Goal: Information Seeking & Learning: Learn about a topic

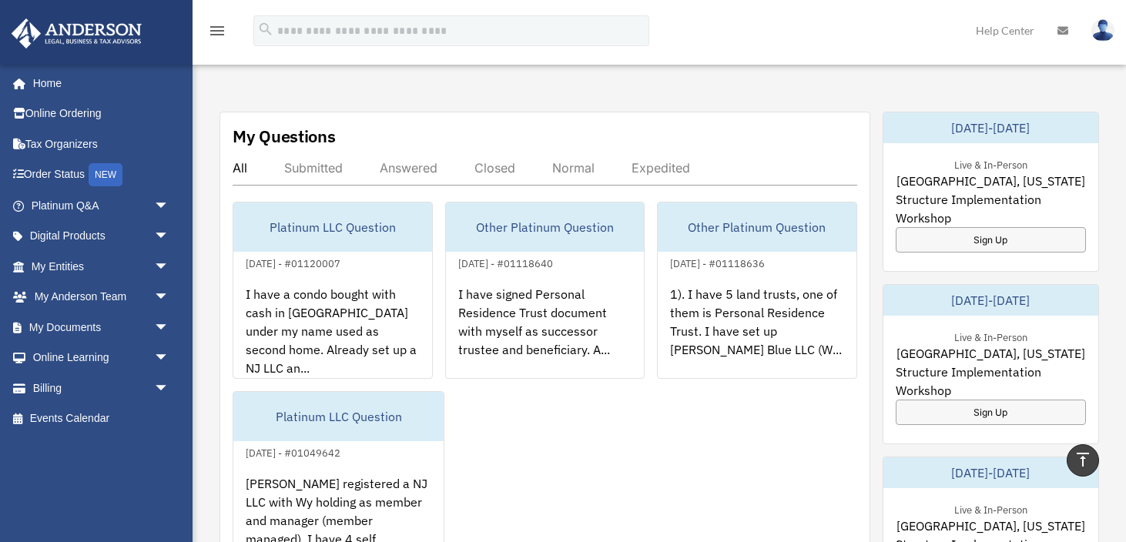
scroll to position [557, 0]
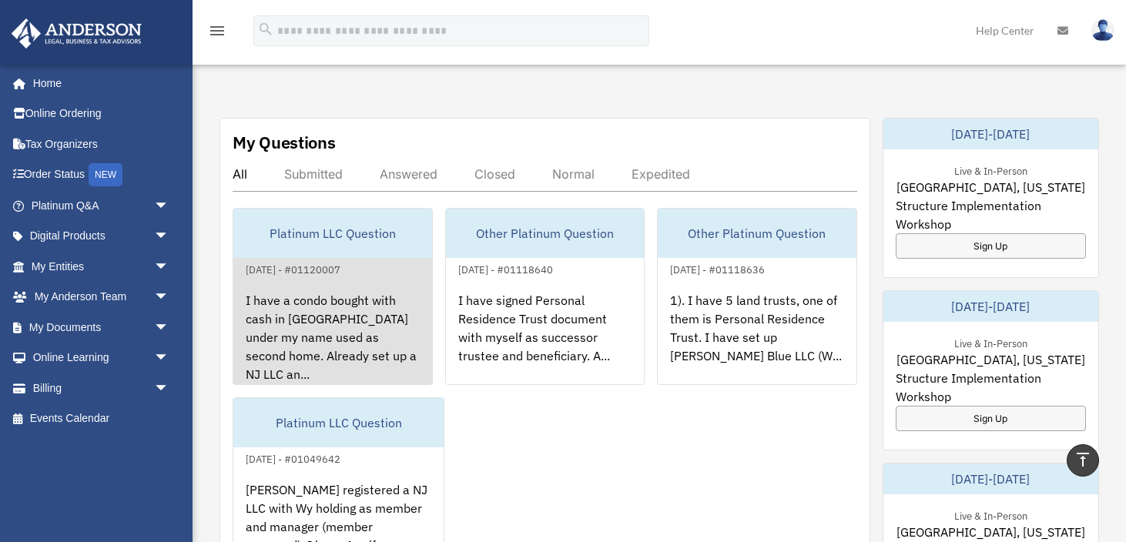
click at [315, 331] on div "I have a condo bought with cash in [GEOGRAPHIC_DATA] under my name used as seco…" at bounding box center [332, 339] width 199 height 120
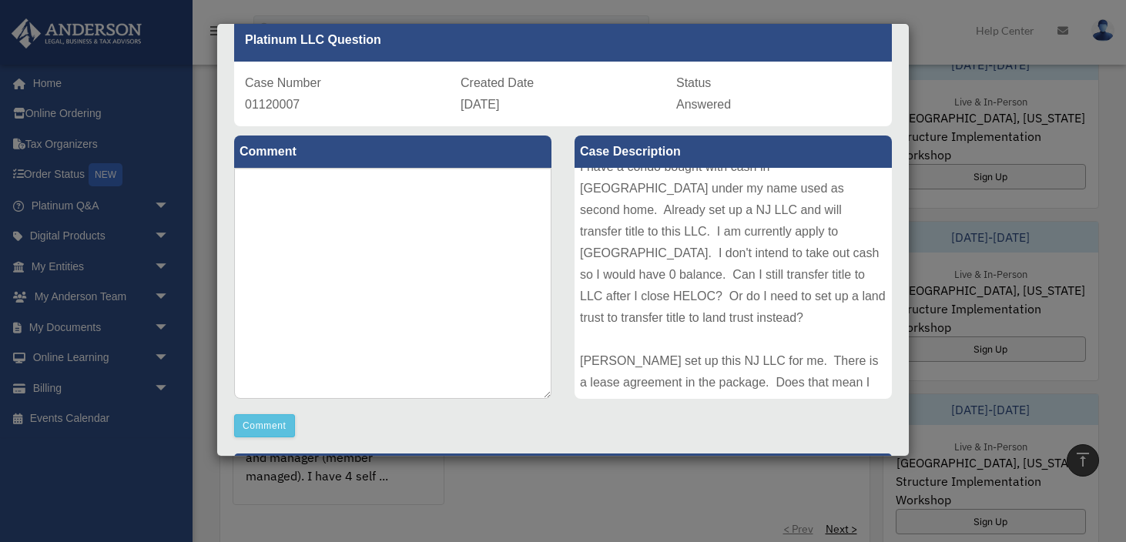
scroll to position [0, 0]
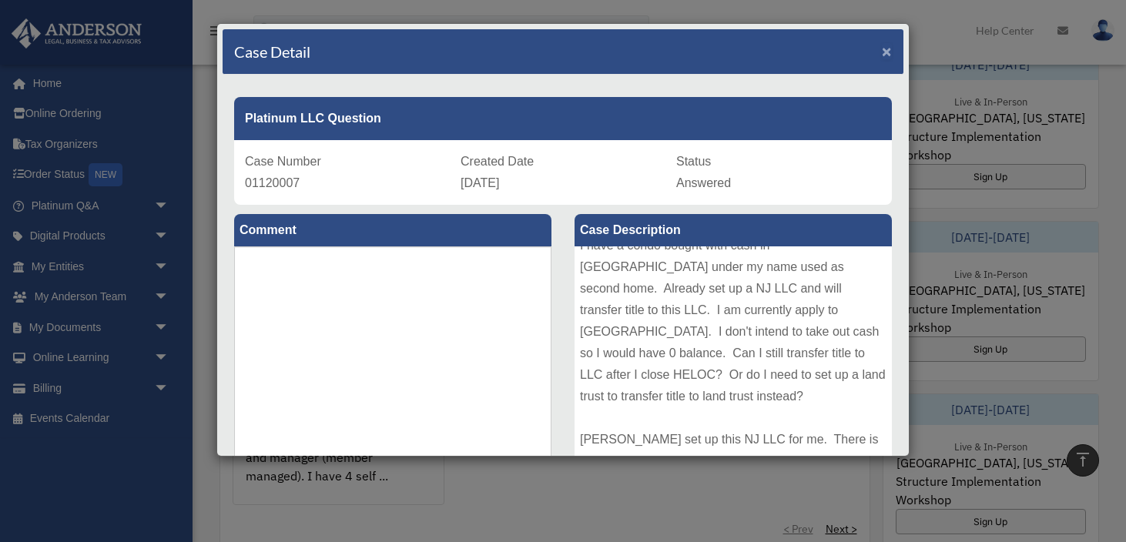
click at [891, 56] on span "×" at bounding box center [887, 51] width 10 height 18
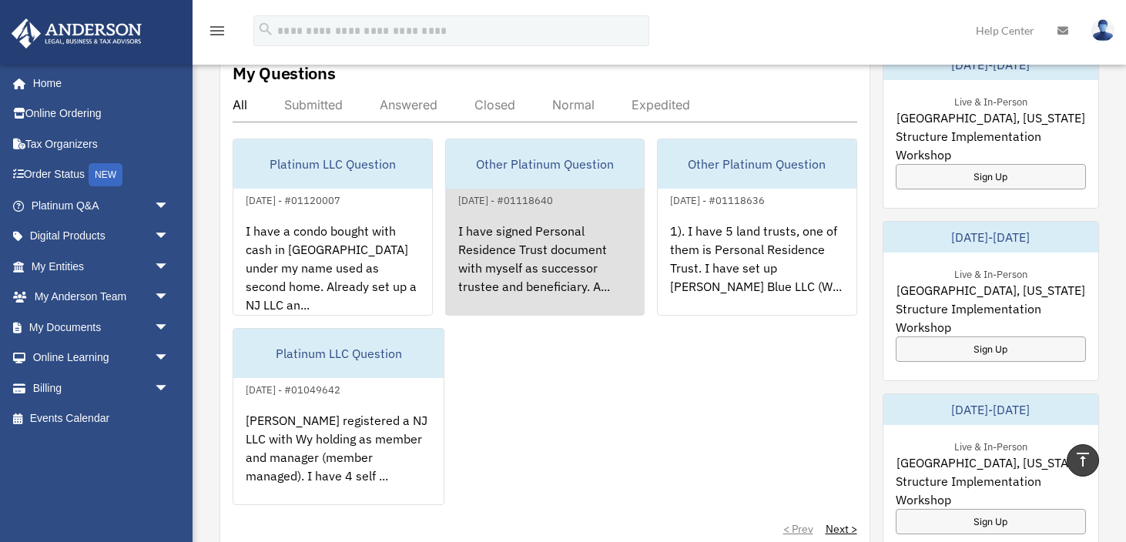
click at [526, 262] on div "I have signed Personal Residence Trust document with myself as successor truste…" at bounding box center [545, 269] width 199 height 120
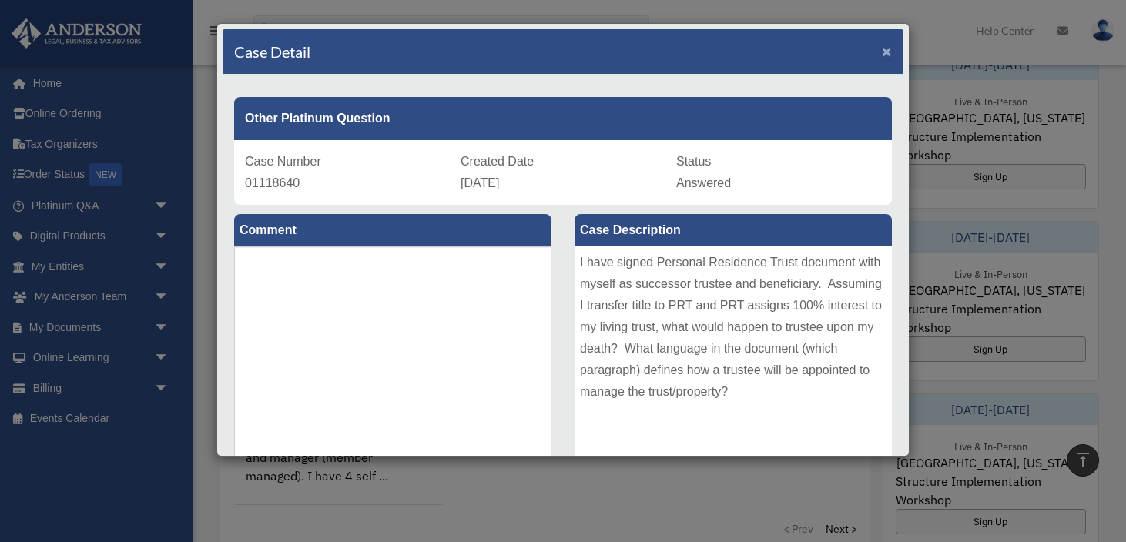
click at [890, 47] on span "×" at bounding box center [887, 51] width 10 height 18
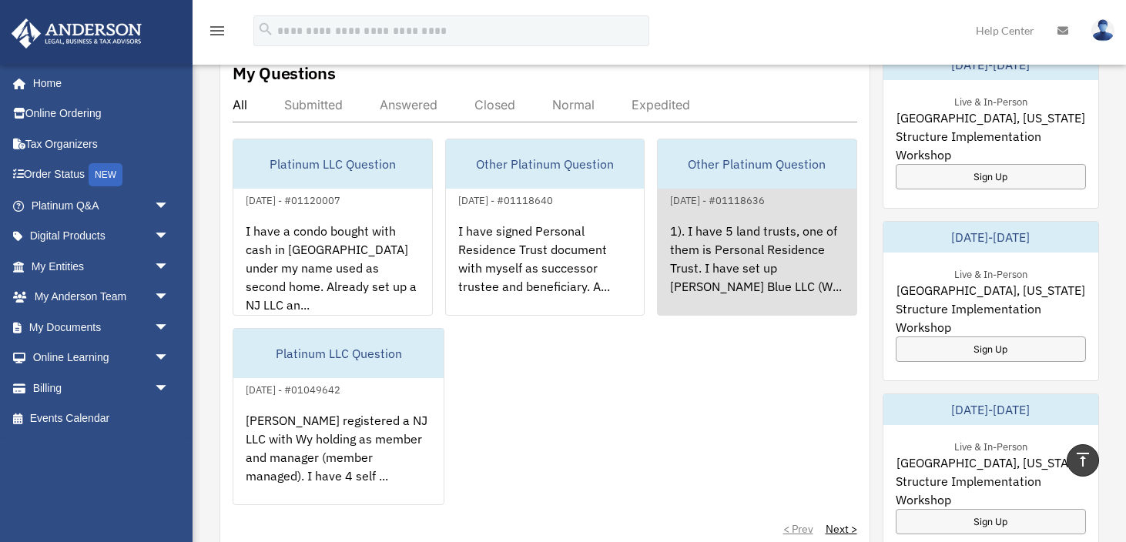
click at [731, 271] on div "1). I have 5 land trusts, one of them is Personal Residence Trust. I have set u…" at bounding box center [757, 269] width 199 height 120
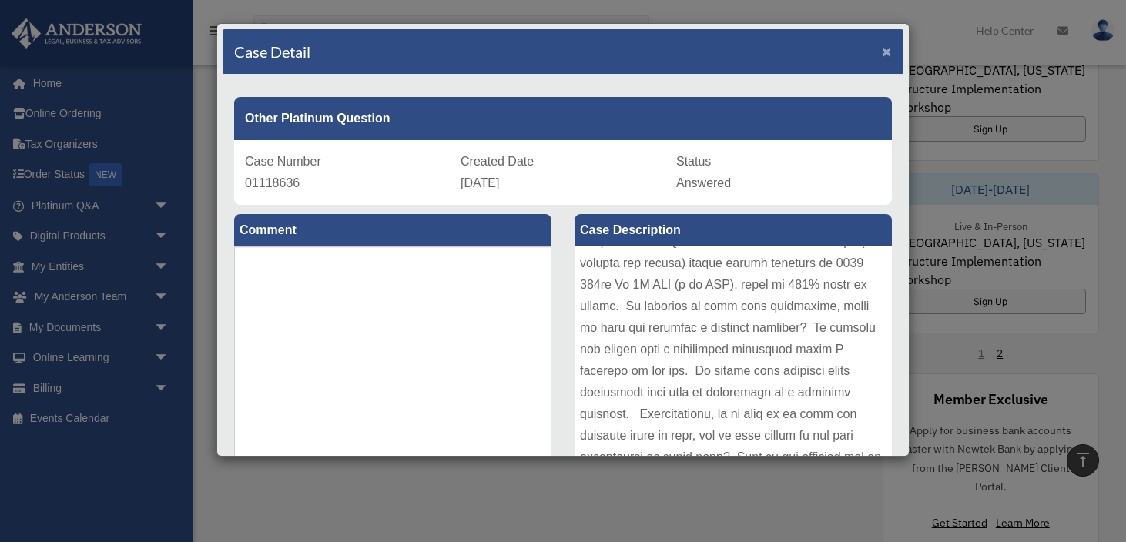
click at [884, 51] on span "×" at bounding box center [887, 51] width 10 height 18
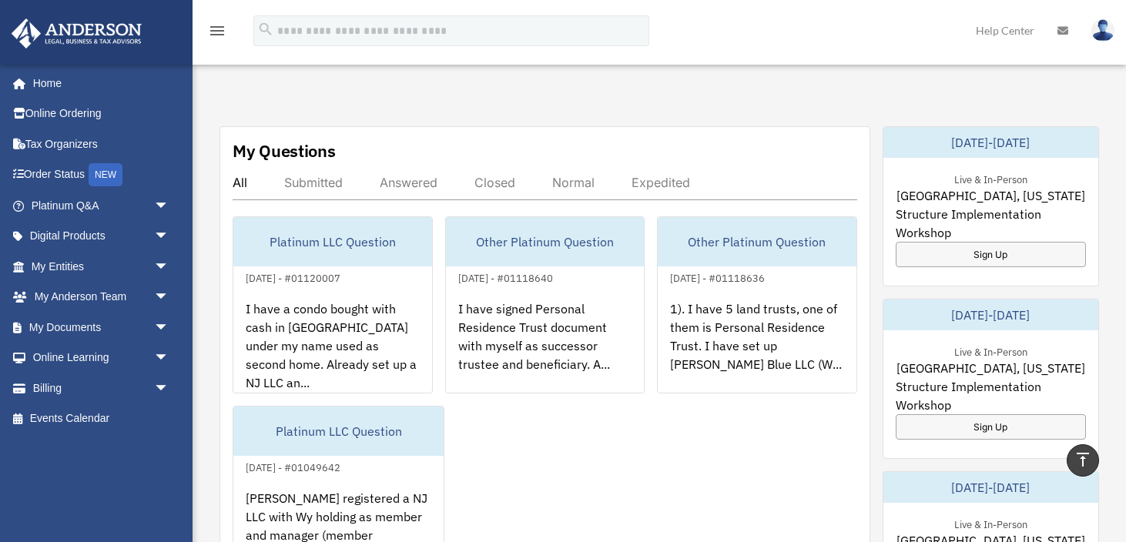
scroll to position [542, 0]
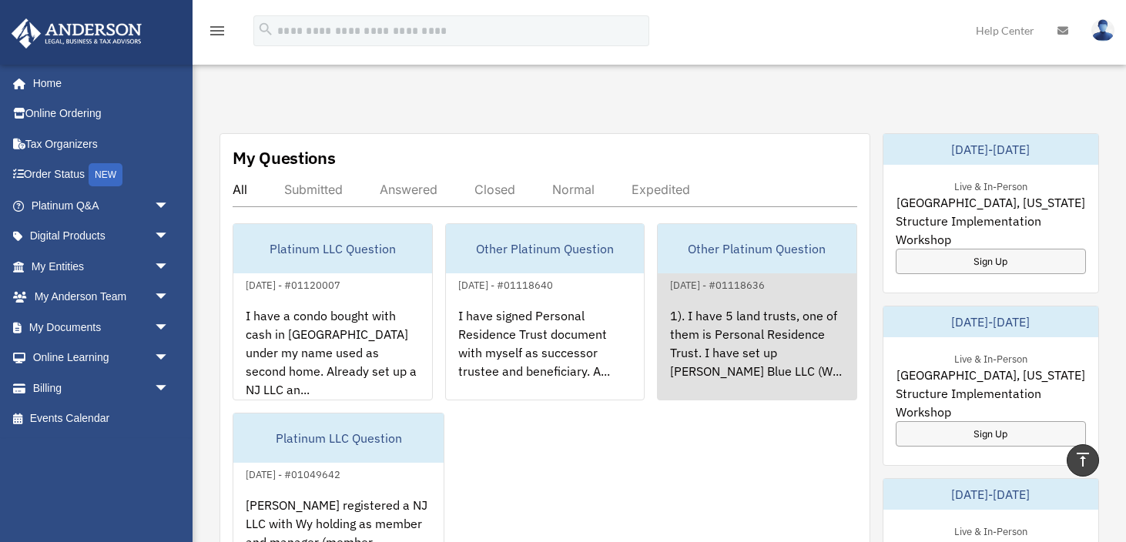
click at [745, 296] on div "1). I have 5 land trusts, one of them is Personal Residence Trust. I have set u…" at bounding box center [757, 354] width 199 height 120
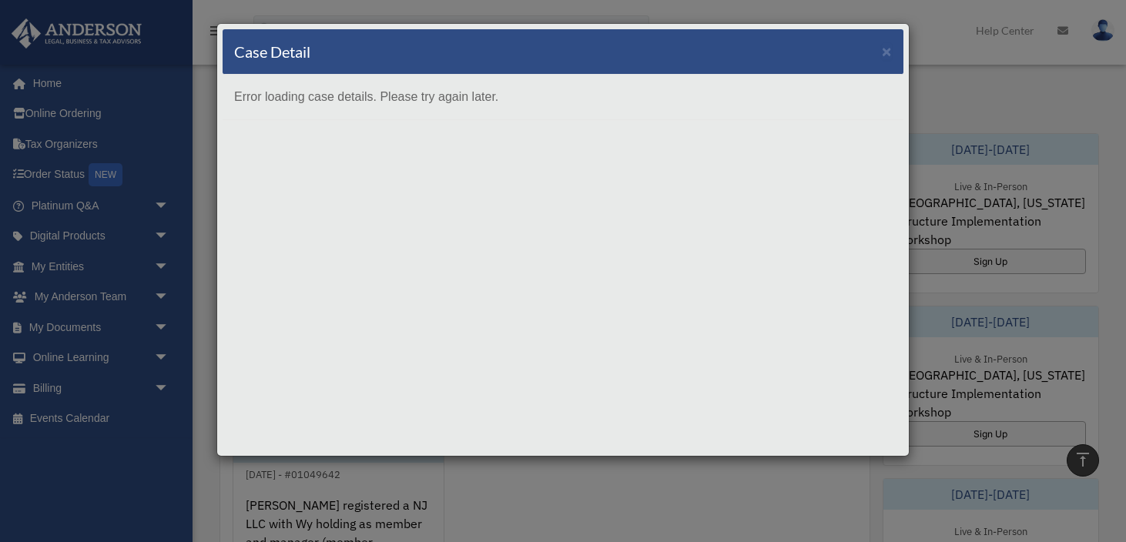
scroll to position [544, 0]
click at [888, 55] on span "×" at bounding box center [887, 51] width 10 height 18
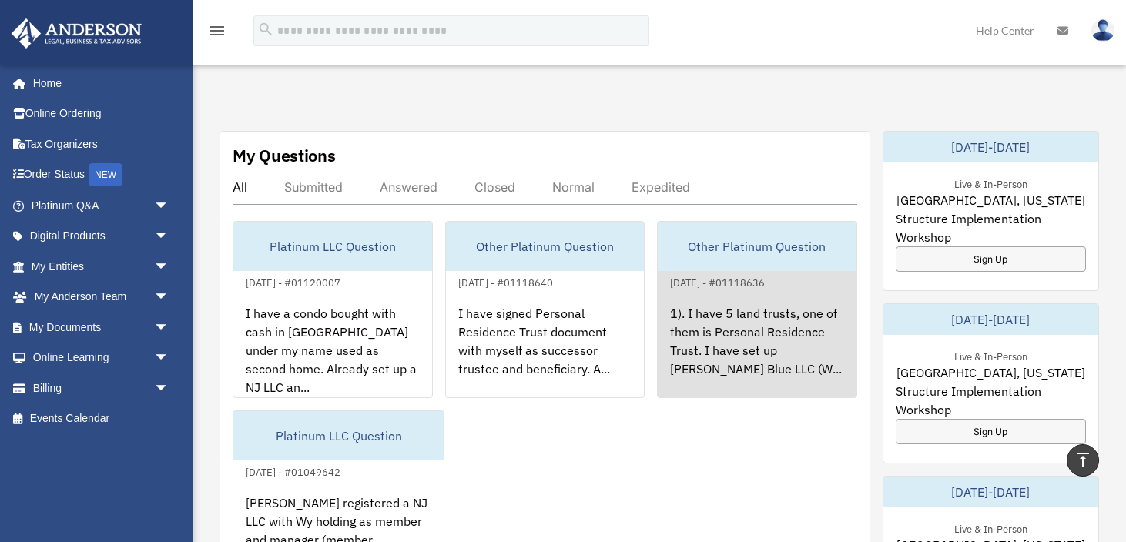
click at [754, 352] on div "1). I have 5 land trusts, one of them is Personal Residence Trust. I have set u…" at bounding box center [757, 352] width 199 height 120
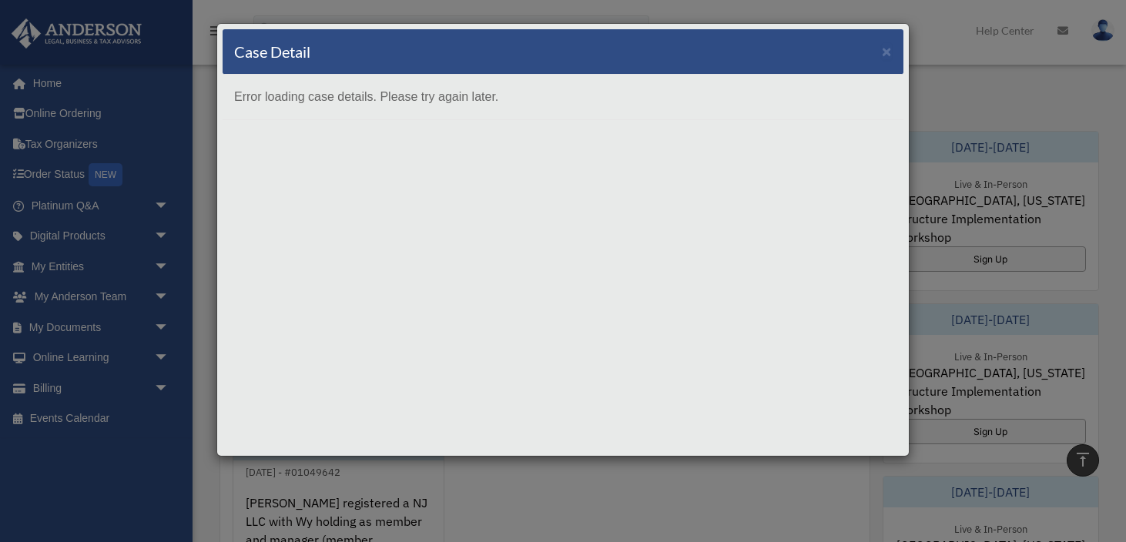
click at [893, 48] on div "Case Detail ×" at bounding box center [563, 51] width 681 height 45
click at [890, 55] on span "×" at bounding box center [887, 51] width 10 height 18
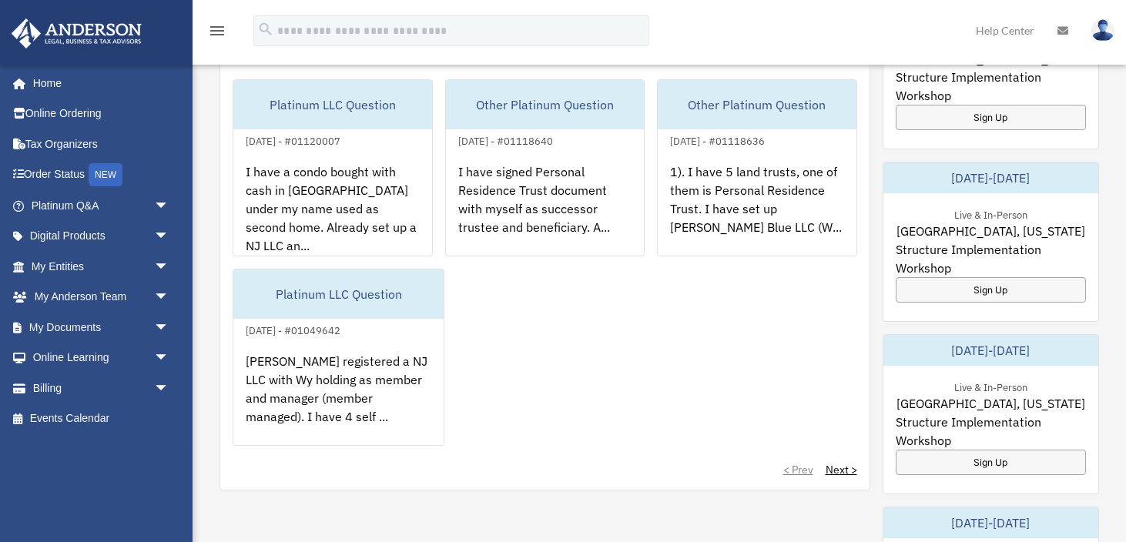
scroll to position [684, 0]
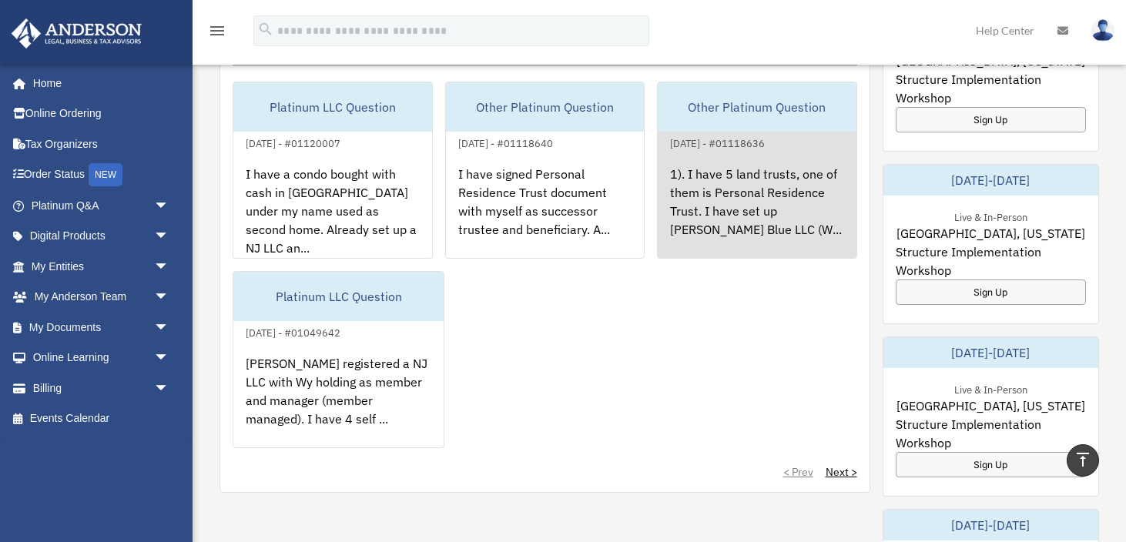
click at [740, 221] on div "1). I have 5 land trusts, one of them is Personal Residence Trust. I have set u…" at bounding box center [757, 212] width 199 height 120
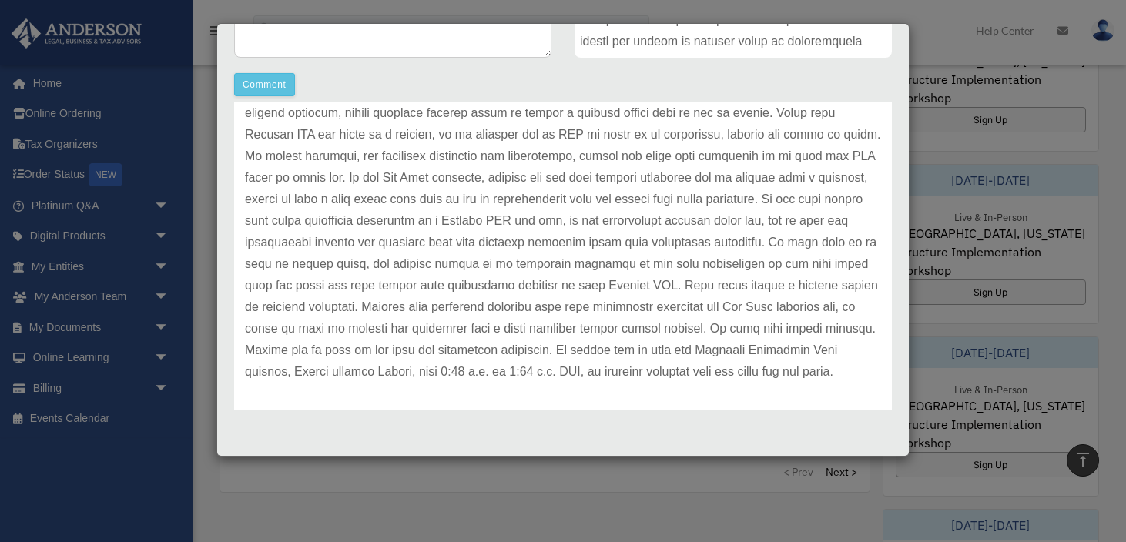
scroll to position [189, 0]
click at [772, 327] on p at bounding box center [563, 187] width 636 height 388
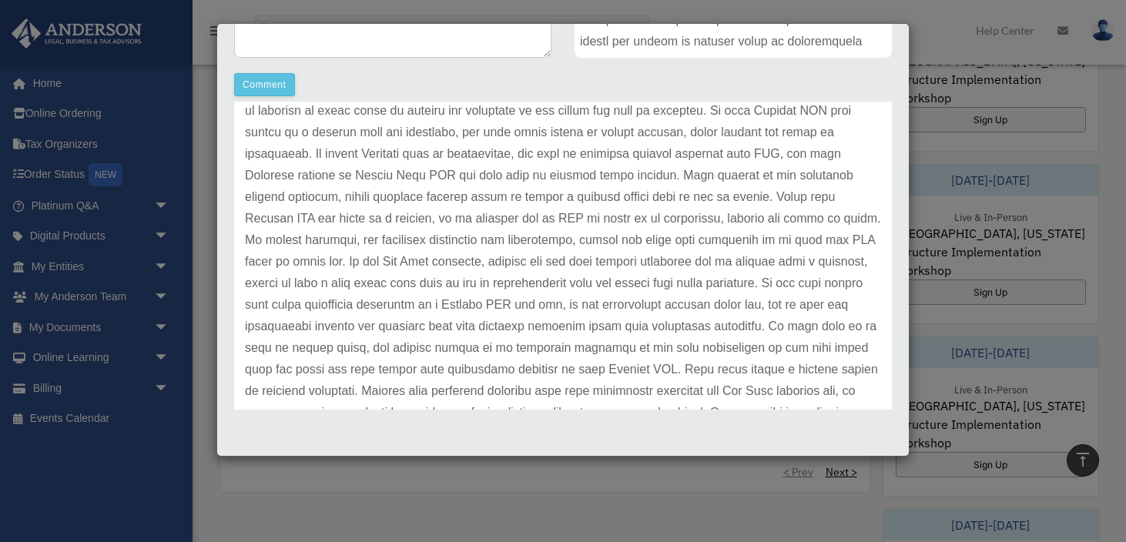
scroll to position [118, 0]
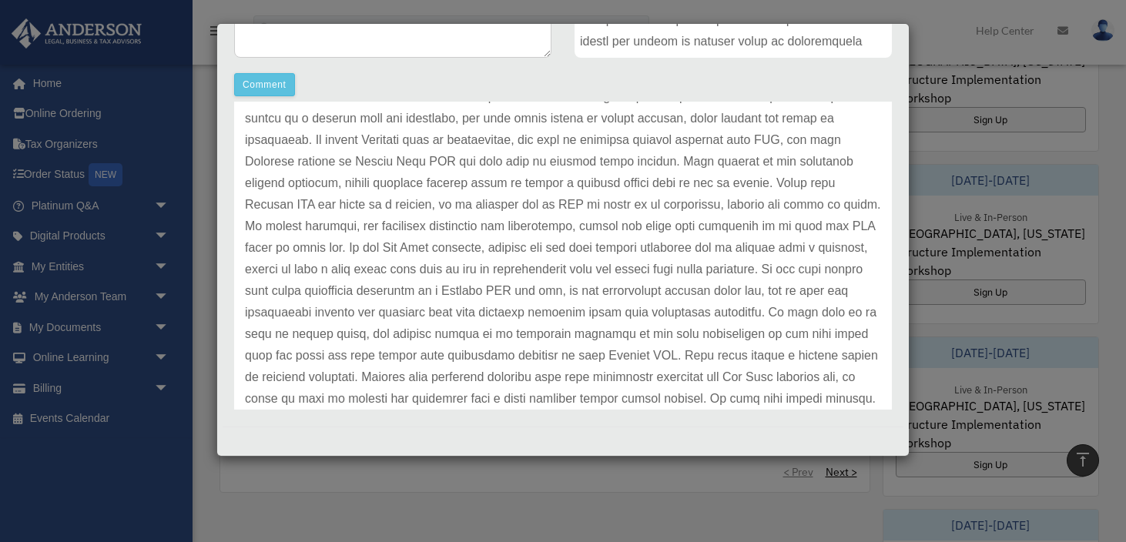
click at [428, 330] on p at bounding box center [563, 259] width 636 height 388
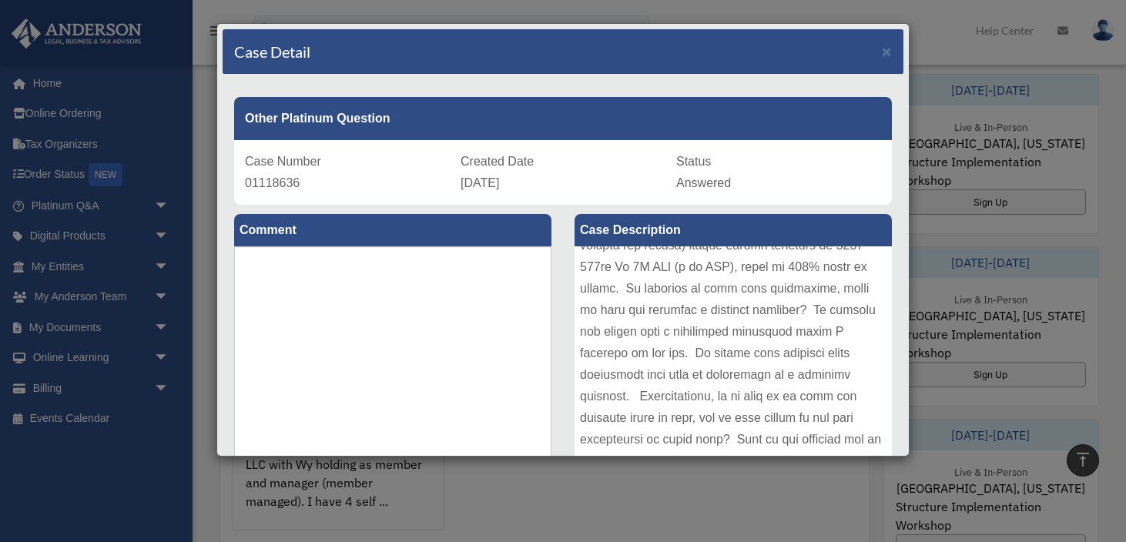
scroll to position [581, 0]
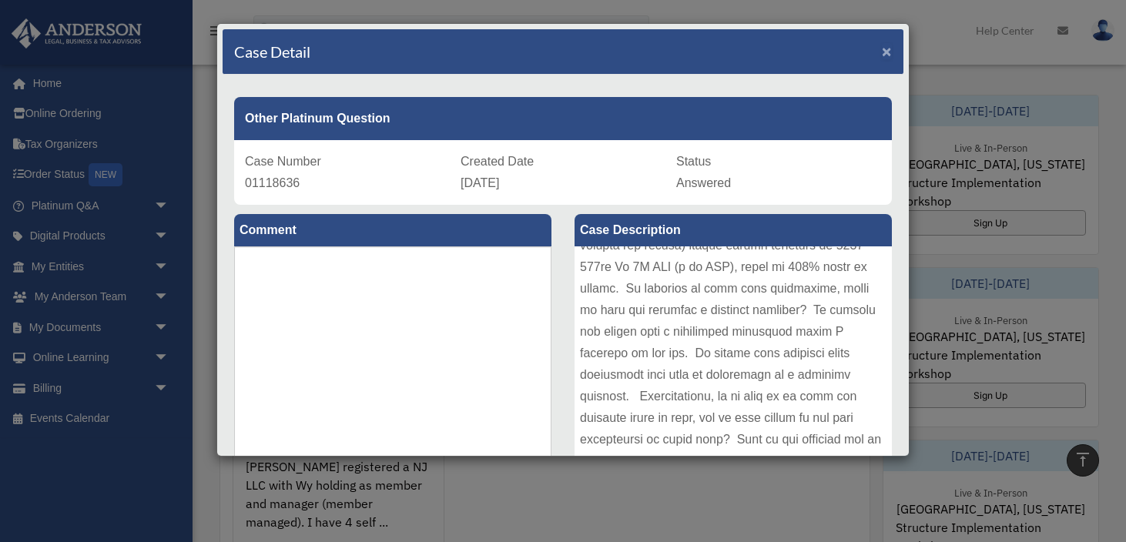
click at [886, 52] on span "×" at bounding box center [887, 51] width 10 height 18
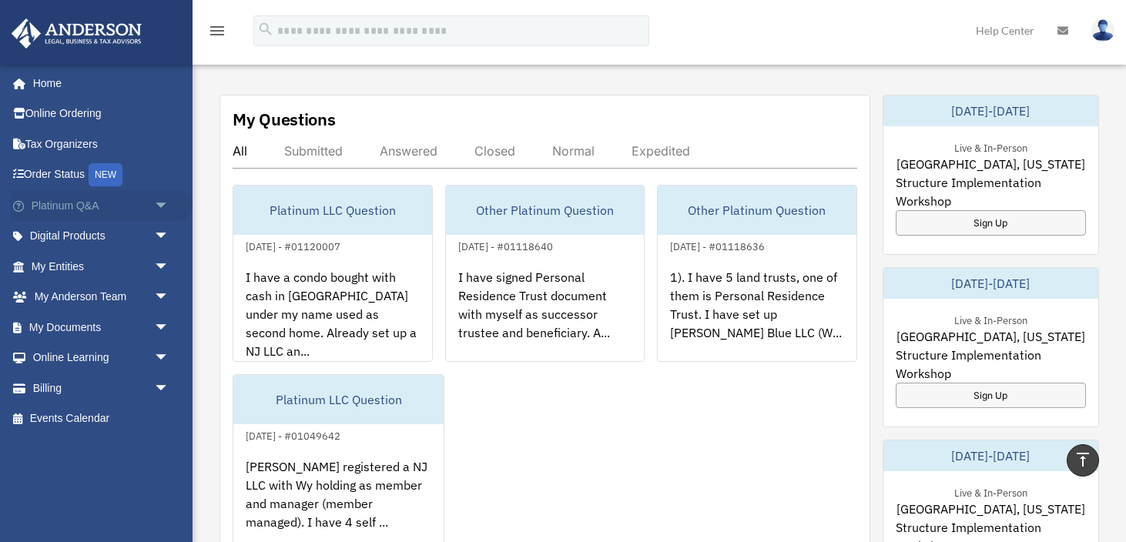
click at [161, 207] on span "arrow_drop_down" at bounding box center [169, 206] width 31 height 32
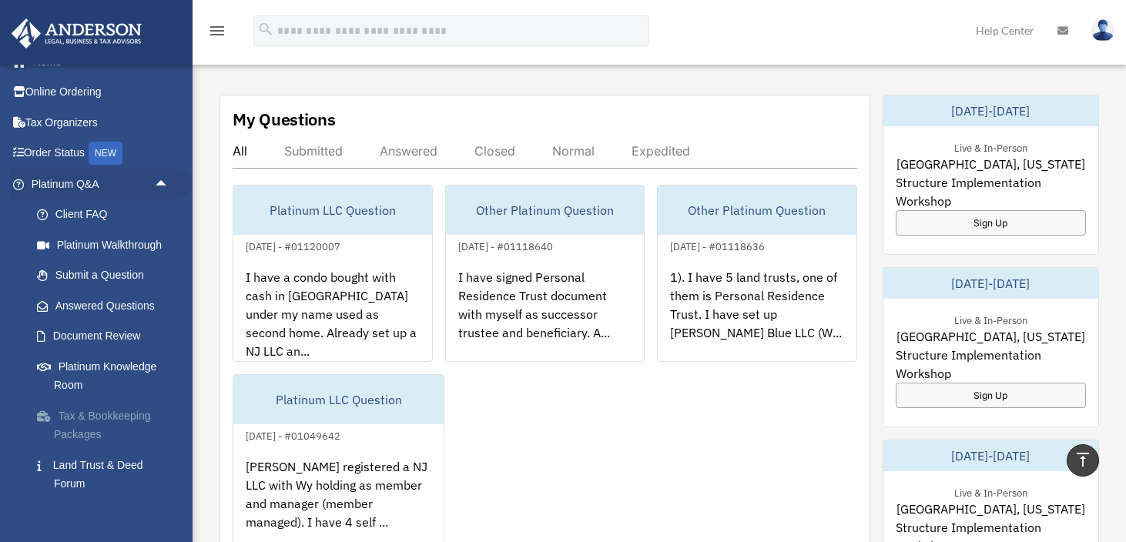
scroll to position [24, 0]
click at [129, 375] on link "Platinum Knowledge Room" at bounding box center [107, 373] width 171 height 49
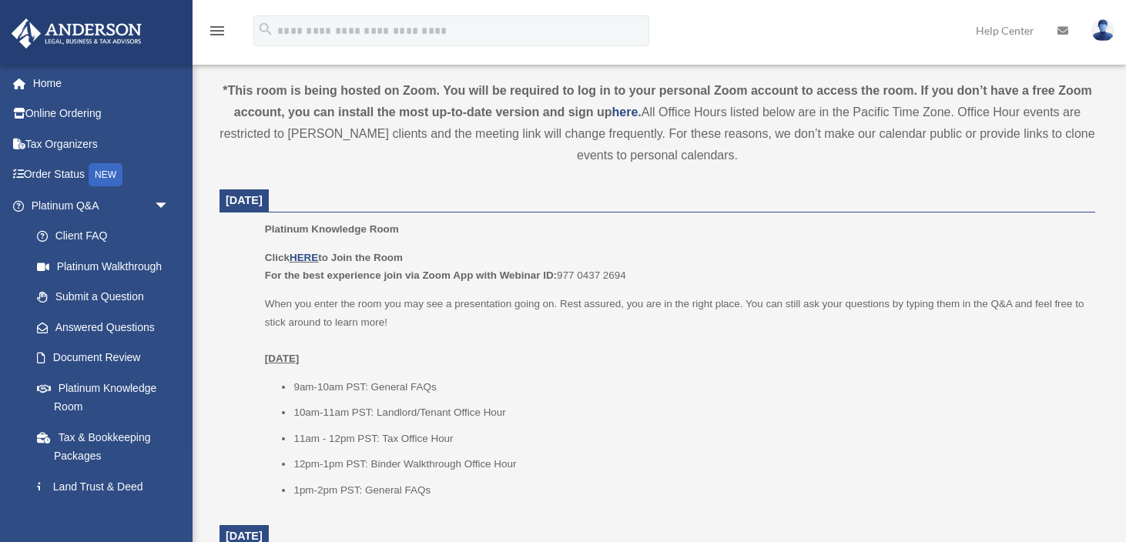
scroll to position [529, 0]
click at [312, 257] on link "HERE" at bounding box center [304, 257] width 28 height 12
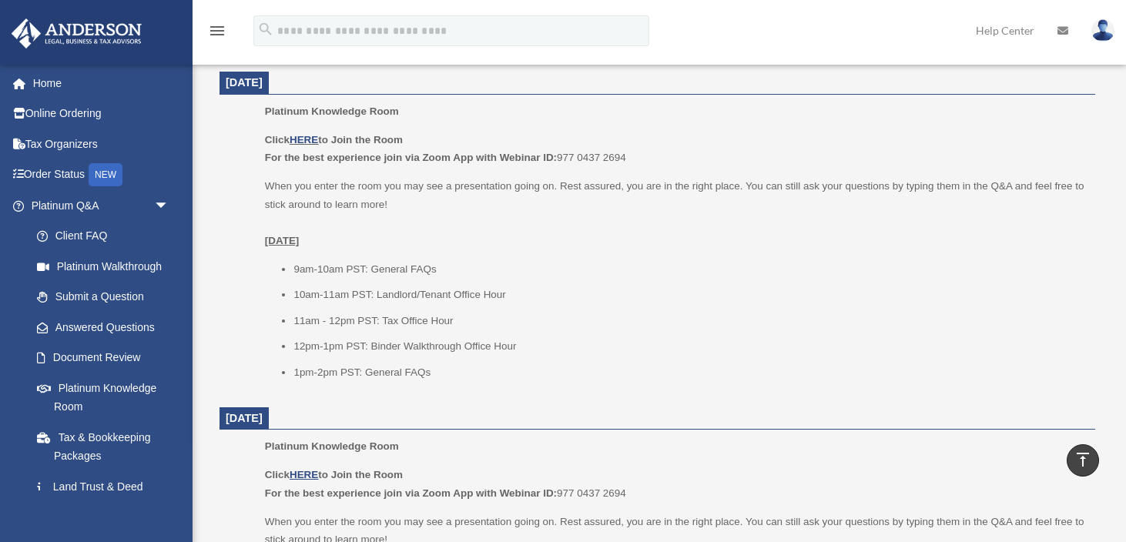
scroll to position [611, 0]
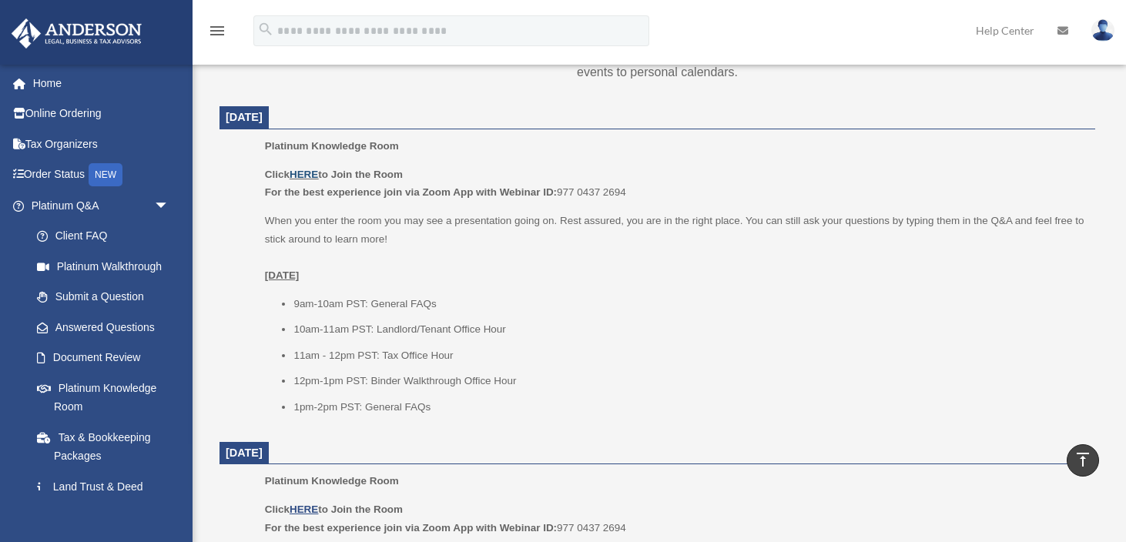
click at [308, 174] on link "HERE" at bounding box center [304, 175] width 28 height 12
